Goal: Task Accomplishment & Management: Use online tool/utility

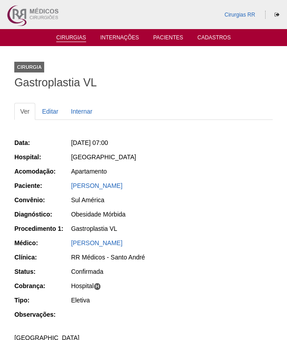
click at [62, 36] on link "Cirurgias" at bounding box center [71, 38] width 30 height 8
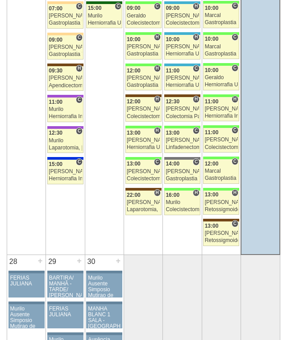
scroll to position [1519, 0]
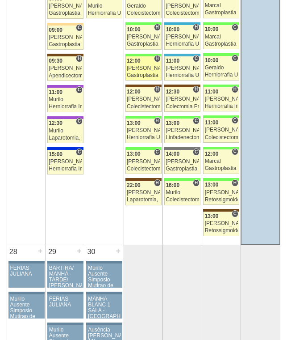
click at [143, 65] on div "[PERSON_NAME]" at bounding box center [143, 68] width 33 height 6
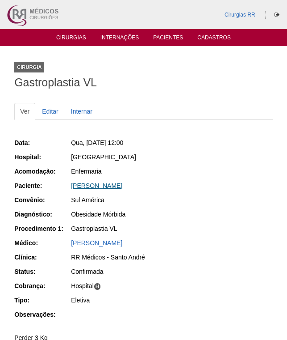
click at [83, 186] on link "Ketlyn Biassi" at bounding box center [96, 185] width 51 height 7
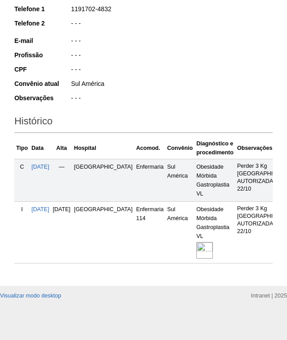
scroll to position [182, 0]
click at [197, 242] on img at bounding box center [205, 250] width 17 height 17
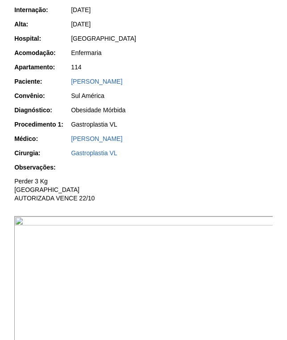
scroll to position [179, 0]
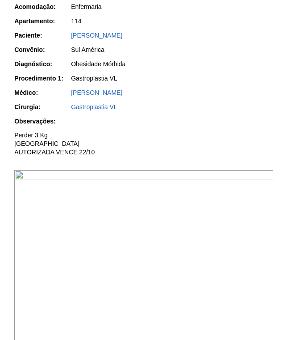
click at [156, 218] on img at bounding box center [144, 267] width 260 height 195
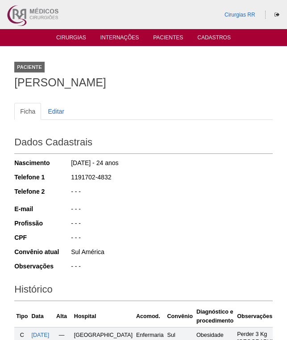
scroll to position [182, 0]
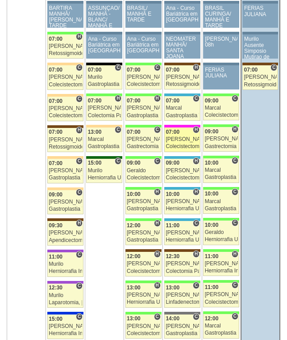
scroll to position [1341, 0]
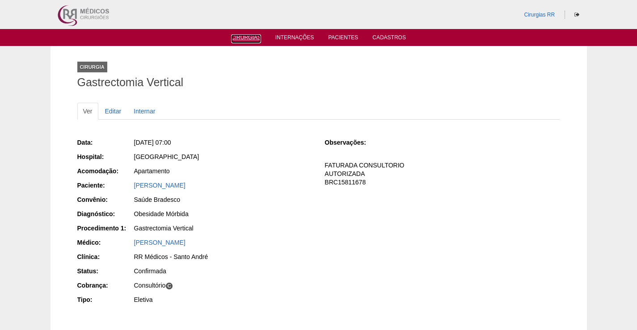
drag, startPoint x: 248, startPoint y: 35, endPoint x: 275, endPoint y: 45, distance: 29.3
click at [248, 35] on link "Cirurgias" at bounding box center [246, 38] width 30 height 9
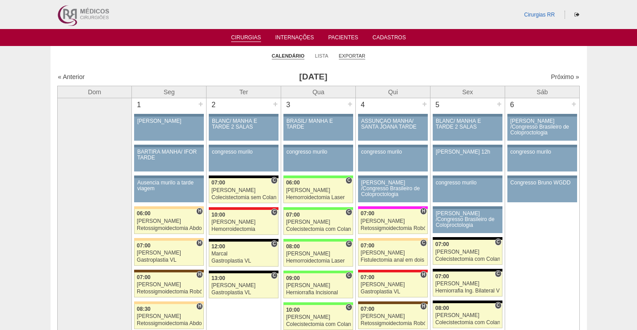
click at [355, 55] on link "Exportar" at bounding box center [352, 56] width 27 height 7
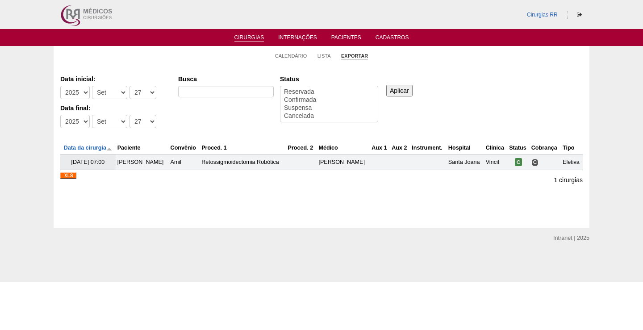
select select
click at [147, 91] on select "-Dia 1 2 3 4 5 6 7 8 9 10 11 12 13 14 15 16 17 18 19 20 21 22 23 24 25 26 27 28…" at bounding box center [143, 92] width 27 height 13
select select "25"
click at [130, 86] on select "-Dia 1 2 3 4 5 6 7 8 9 10 11 12 13 14 15 16 17 18 19 20 21 22 23 24 25 26 27 28…" at bounding box center [143, 92] width 27 height 13
click at [146, 122] on select "-Dia 1 2 3 4 5 6 7 8 9 10 11 12 13 14 15 16 17 18 19 20 21 22 23 24 25 26 27 28…" at bounding box center [143, 121] width 27 height 13
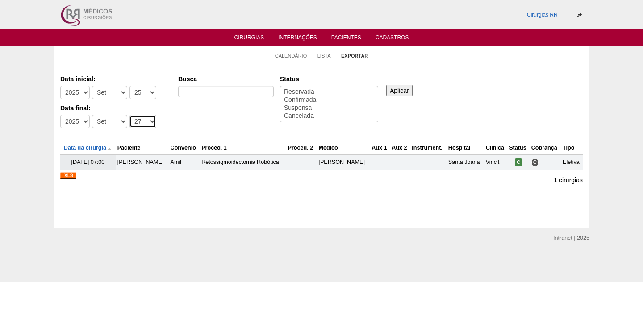
select select "25"
click at [130, 115] on select "-Dia 1 2 3 4 5 6 7 8 9 10 11 12 13 14 15 16 17 18 19 20 21 22 23 24 25 26 27 28…" at bounding box center [143, 121] width 27 height 13
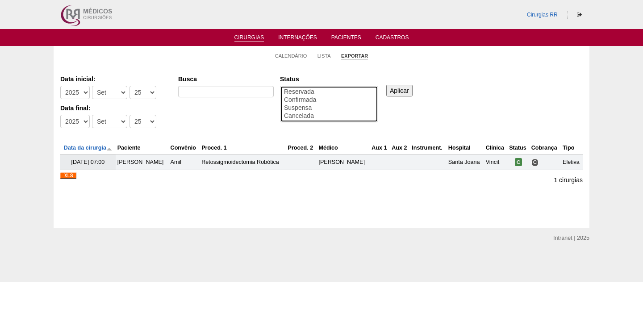
select select "conf"
click at [310, 98] on option "Confirmada" at bounding box center [329, 100] width 92 height 8
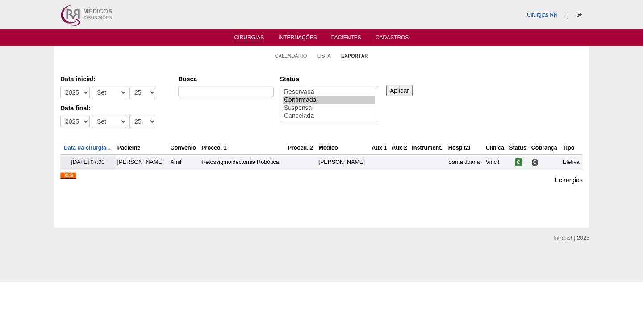
click at [397, 89] on input "Aplicar" at bounding box center [400, 91] width 26 height 12
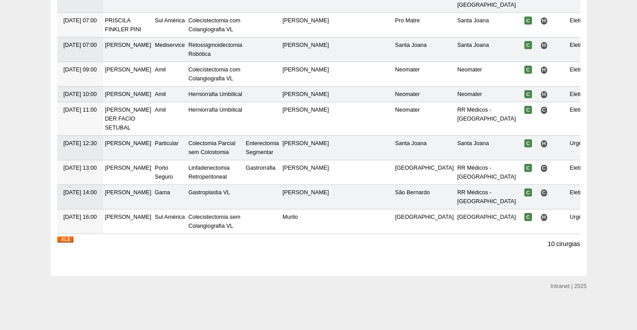
scroll to position [220, 0]
click at [65, 240] on img at bounding box center [65, 239] width 16 height 6
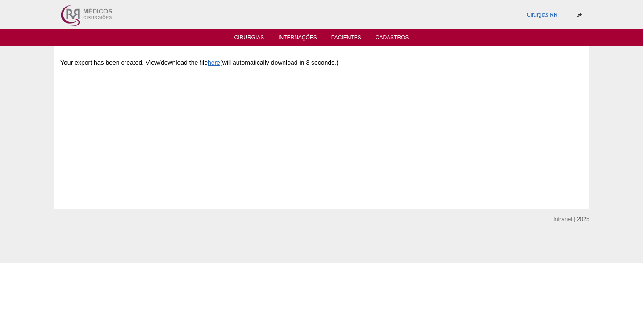
click at [251, 38] on link "Cirurgias" at bounding box center [250, 38] width 30 height 8
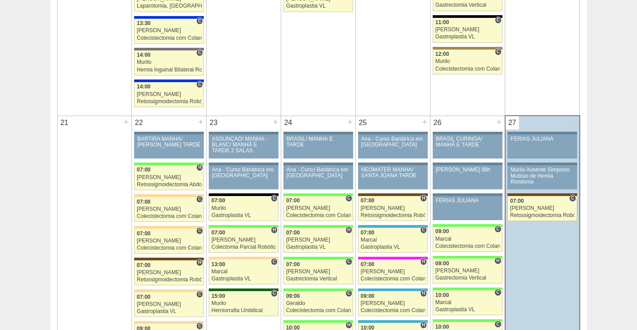
scroll to position [1296, 0]
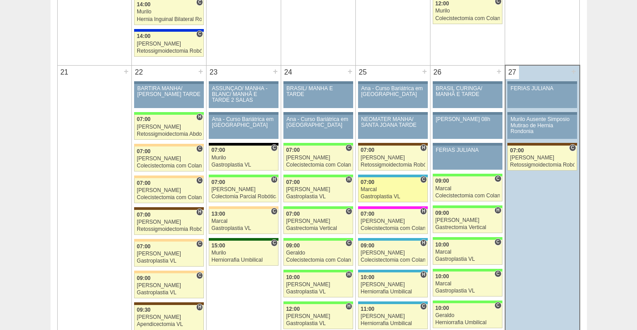
click at [409, 188] on div "Marcal" at bounding box center [393, 190] width 65 height 6
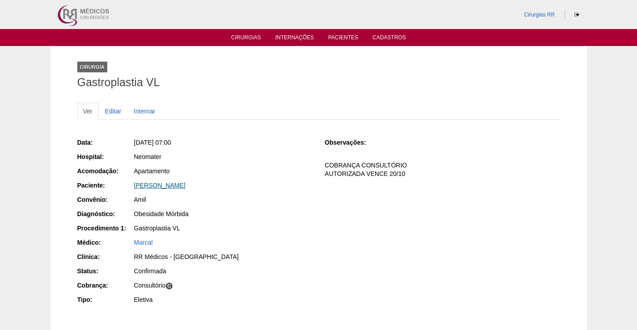
click at [169, 185] on link "[PERSON_NAME]" at bounding box center [159, 185] width 51 height 7
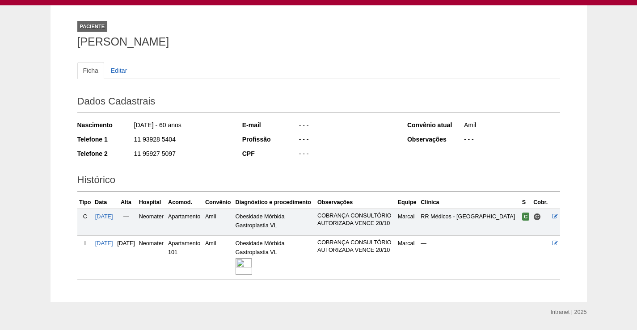
scroll to position [91, 0]
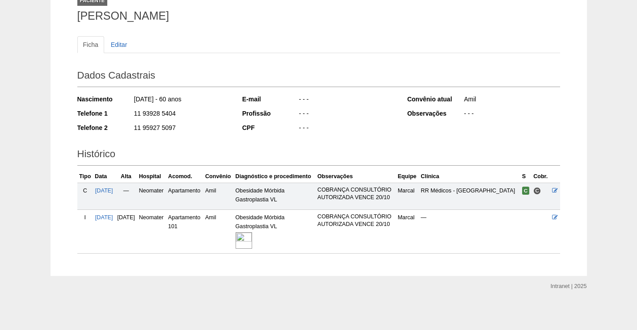
click at [252, 238] on img at bounding box center [243, 240] width 17 height 17
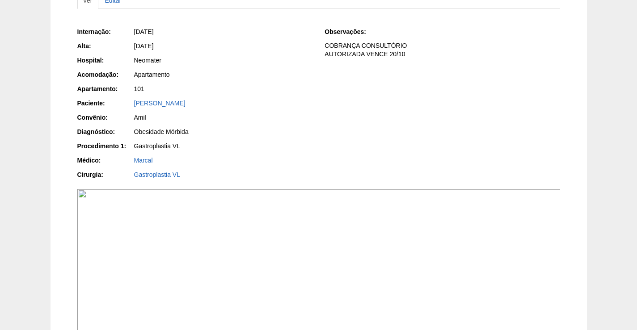
scroll to position [179, 0]
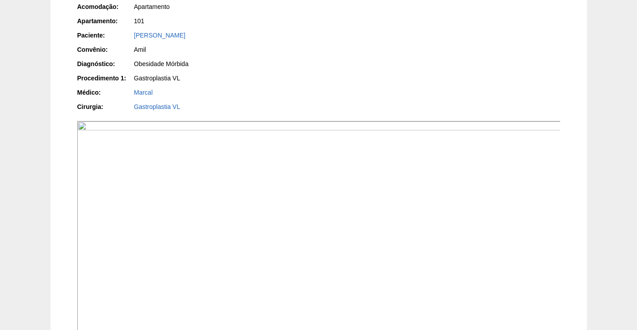
click at [357, 252] on img at bounding box center [319, 302] width 484 height 363
